Goal: Communication & Community: Share content

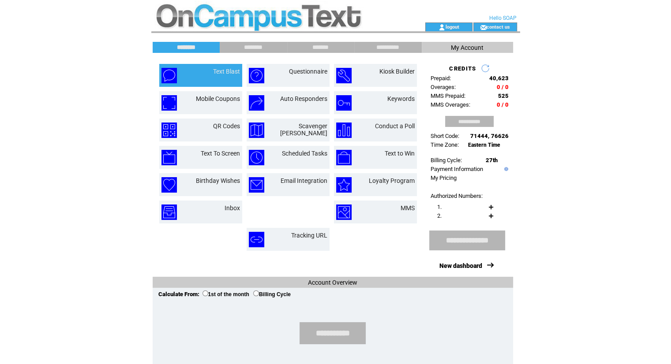
click at [199, 83] on td "Text Blast" at bounding box center [200, 75] width 83 height 23
click at [206, 79] on td "Text Blast" at bounding box center [216, 75] width 48 height 15
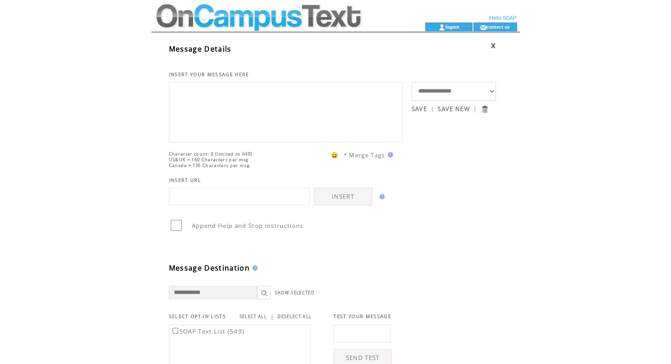
click at [212, 104] on textarea at bounding box center [286, 111] width 224 height 53
type textarea "*"
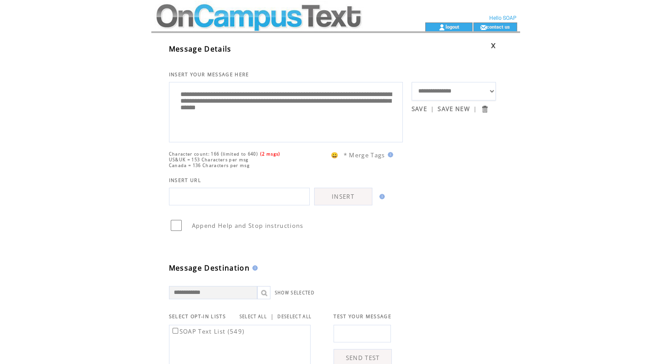
click at [387, 115] on textarea "**********" at bounding box center [286, 111] width 224 height 53
type textarea "**********"
click at [189, 336] on label "SOAP Text List (549)" at bounding box center [208, 332] width 74 height 8
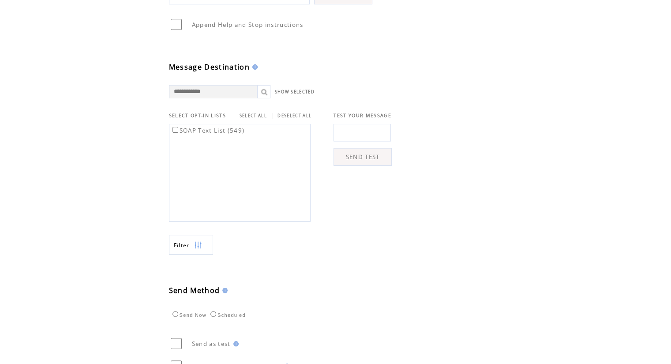
scroll to position [292, 0]
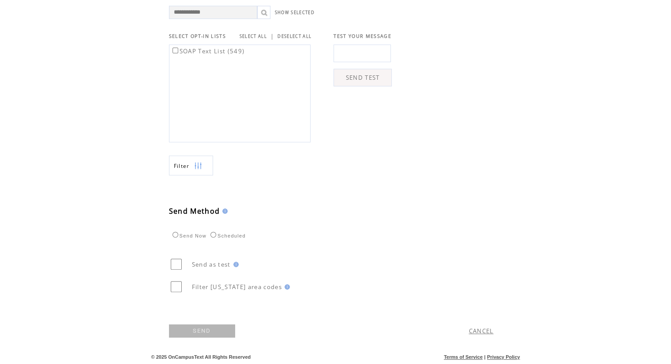
click at [199, 334] on link "SEND" at bounding box center [202, 331] width 66 height 13
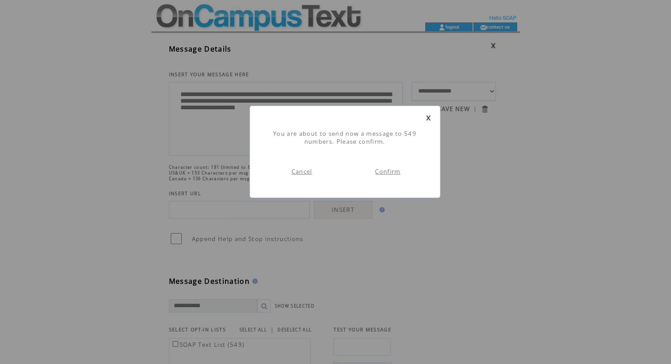
click at [397, 169] on link "Confirm" at bounding box center [387, 172] width 25 height 8
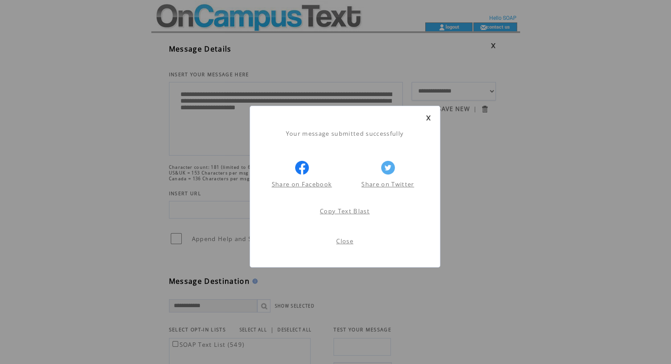
click at [346, 244] on link "Close" at bounding box center [344, 241] width 17 height 8
